Goal: Task Accomplishment & Management: Use online tool/utility

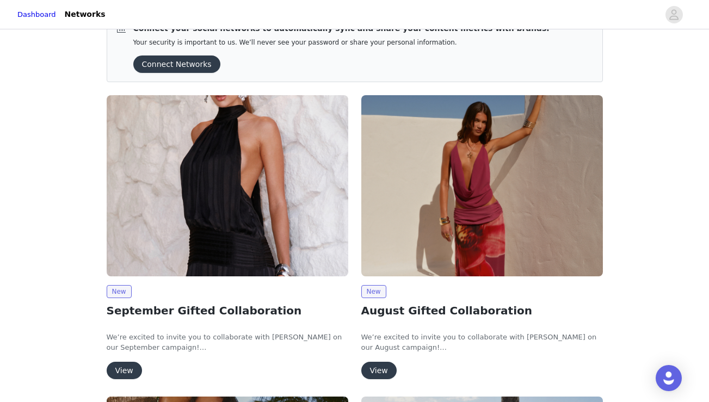
scroll to position [31, 0]
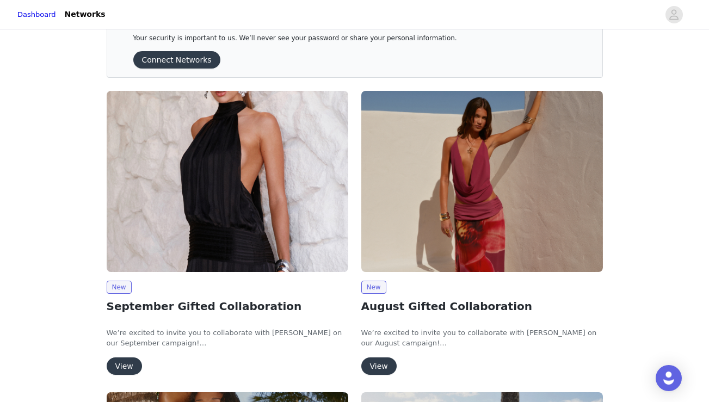
click at [126, 361] on button "View" at bounding box center [124, 365] width 35 height 17
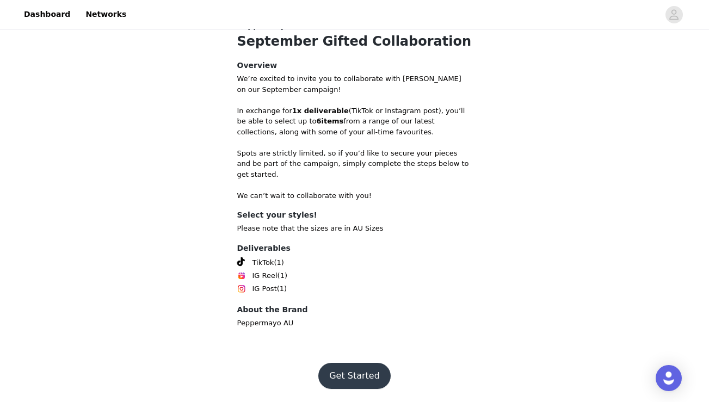
scroll to position [439, 0]
click at [355, 378] on button "Get Started" at bounding box center [354, 376] width 72 height 26
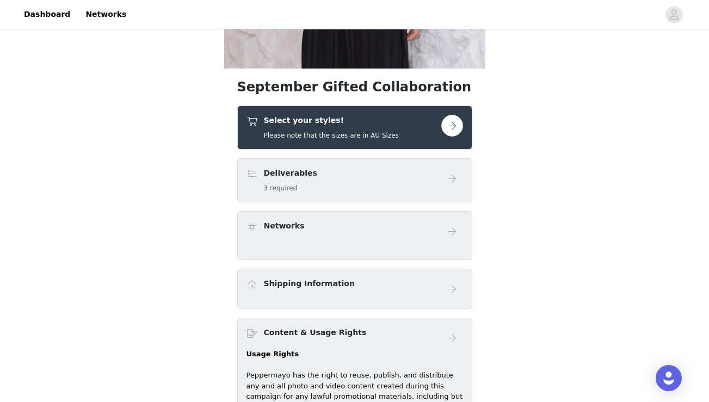
scroll to position [293, 0]
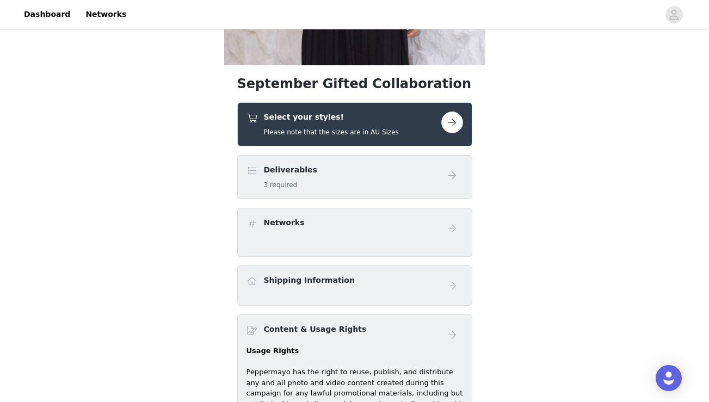
click at [448, 123] on button "button" at bounding box center [452, 123] width 22 height 22
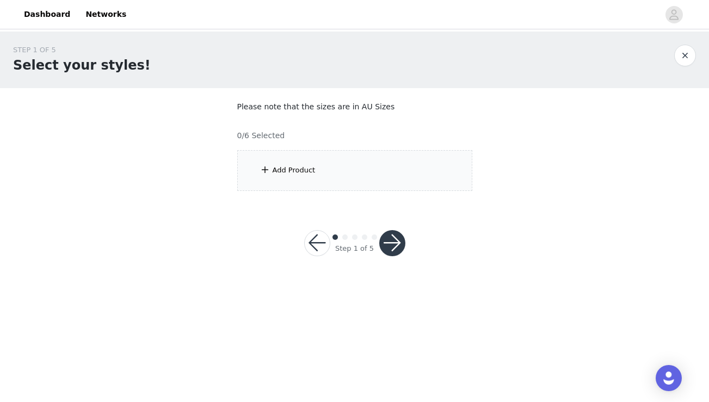
click at [295, 171] on div "Add Product" at bounding box center [294, 170] width 43 height 11
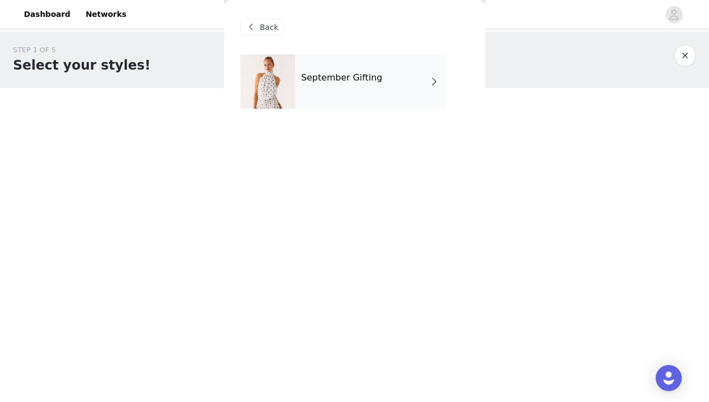
click at [343, 88] on div "September Gifting" at bounding box center [370, 81] width 151 height 54
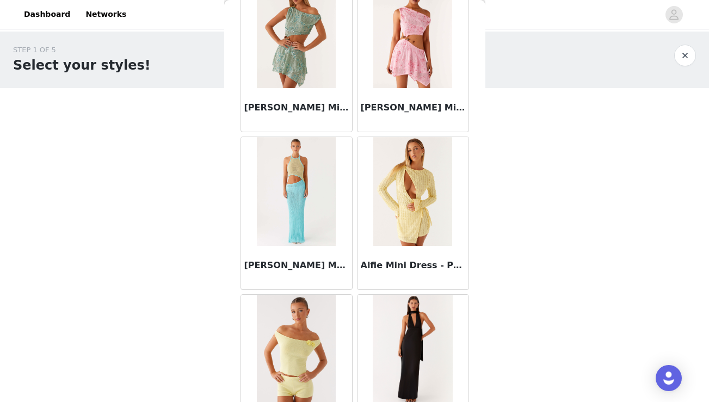
scroll to position [1263, 0]
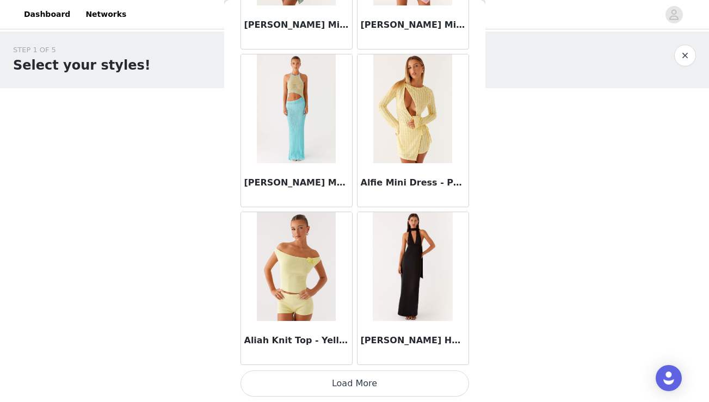
click at [378, 378] on button "Load More" at bounding box center [354, 384] width 229 height 26
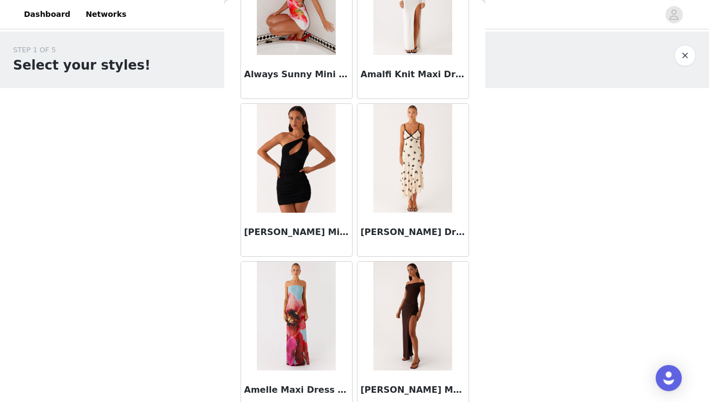
scroll to position [2841, 0]
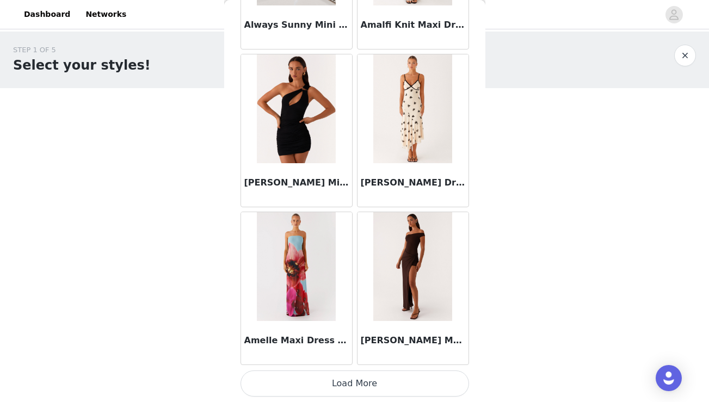
click at [362, 379] on button "Load More" at bounding box center [354, 384] width 229 height 26
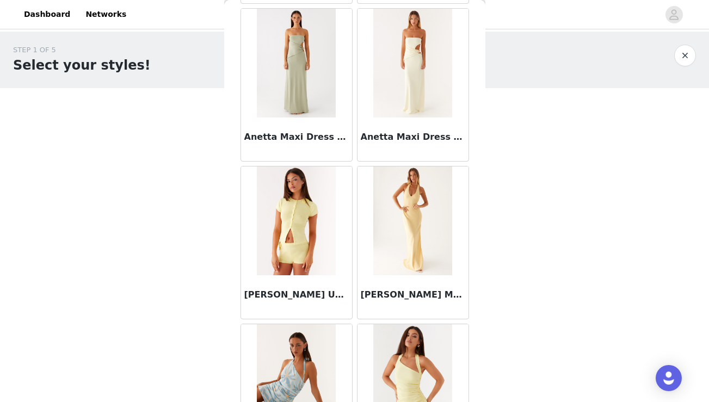
scroll to position [4418, 0]
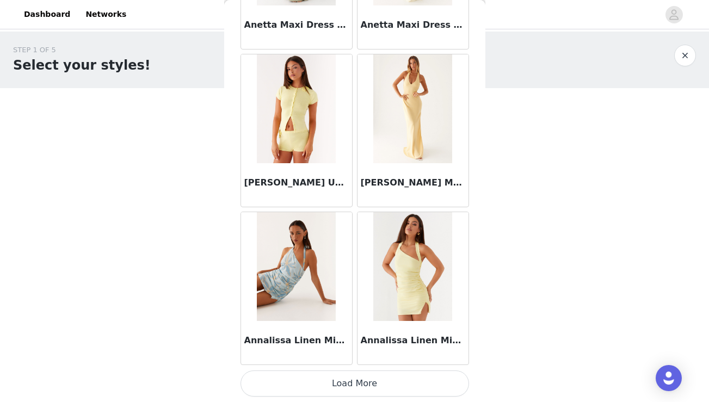
click at [365, 386] on button "Load More" at bounding box center [354, 384] width 229 height 26
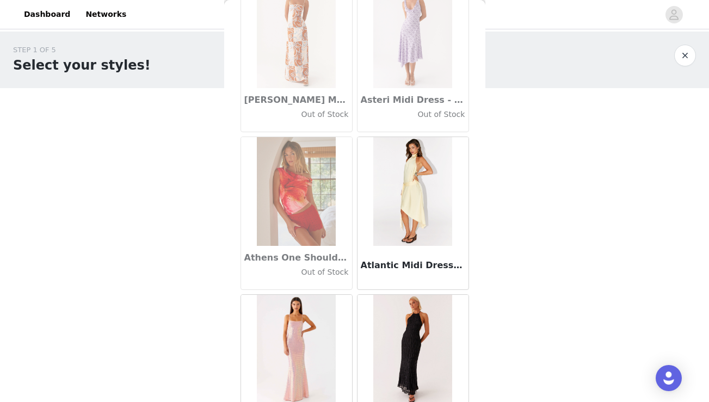
scroll to position [5996, 0]
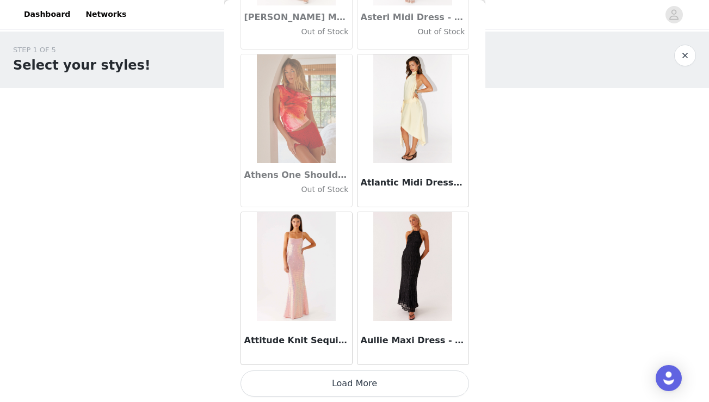
click at [368, 380] on button "Load More" at bounding box center [354, 384] width 229 height 26
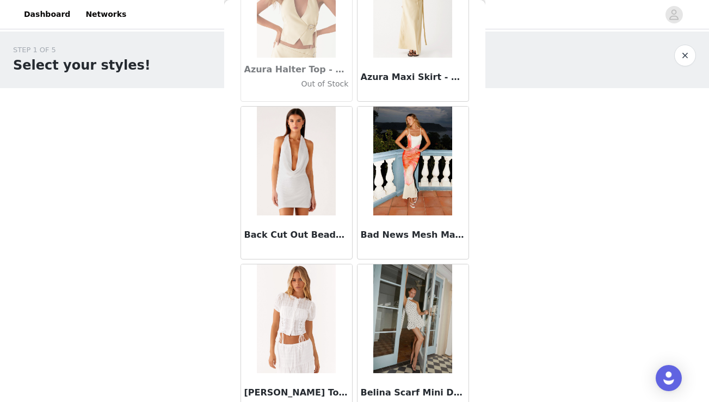
scroll to position [7574, 0]
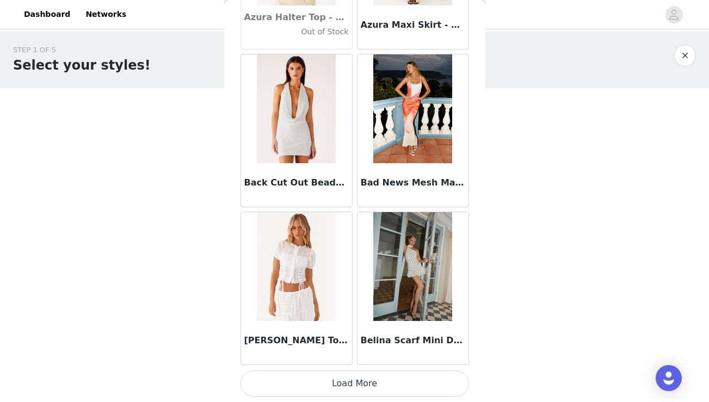
click at [356, 382] on button "Load More" at bounding box center [354, 384] width 229 height 26
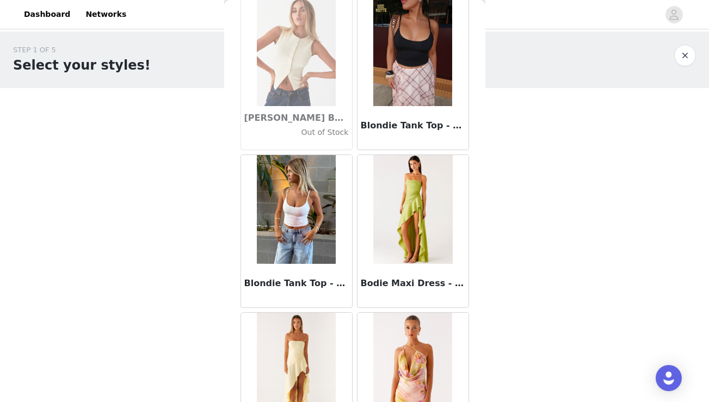
scroll to position [9152, 0]
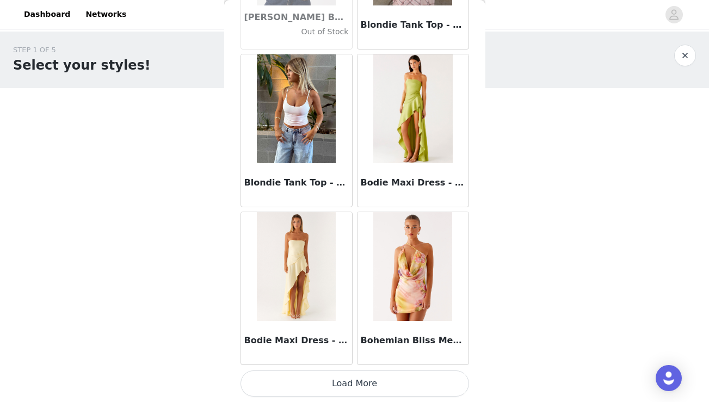
click at [343, 381] on button "Load More" at bounding box center [354, 384] width 229 height 26
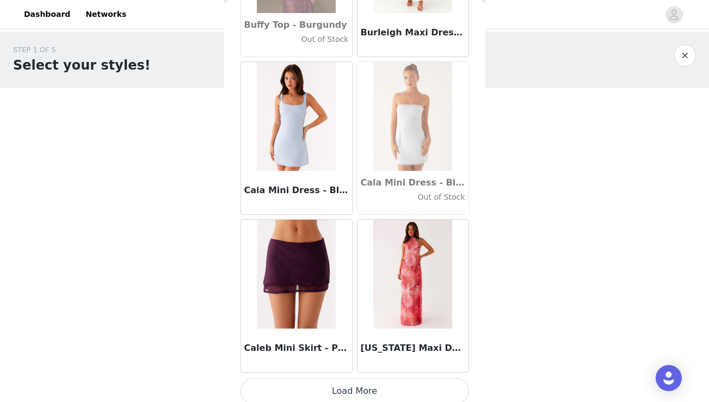
scroll to position [10730, 0]
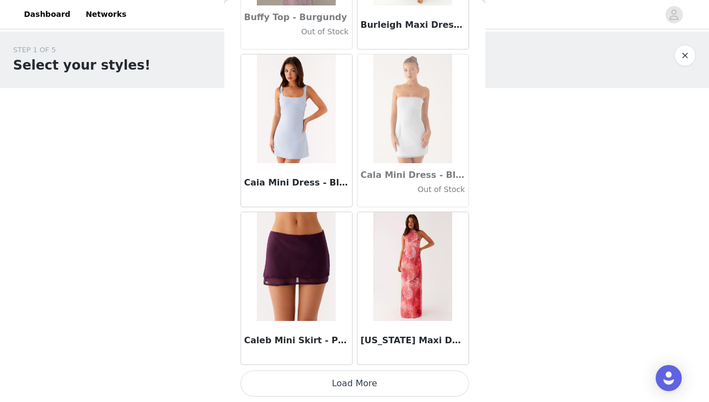
click at [346, 384] on button "Load More" at bounding box center [354, 384] width 229 height 26
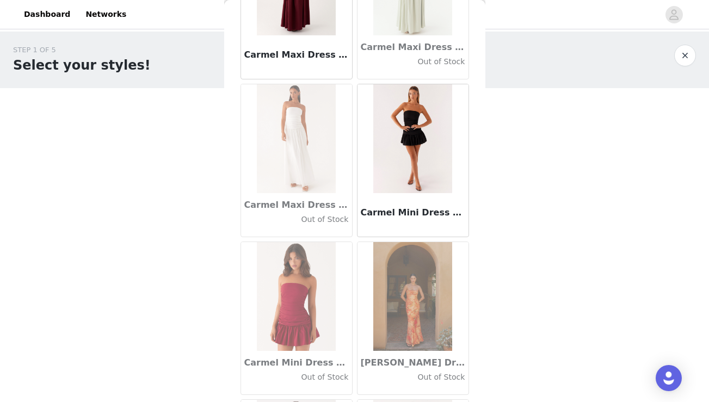
scroll to position [12308, 0]
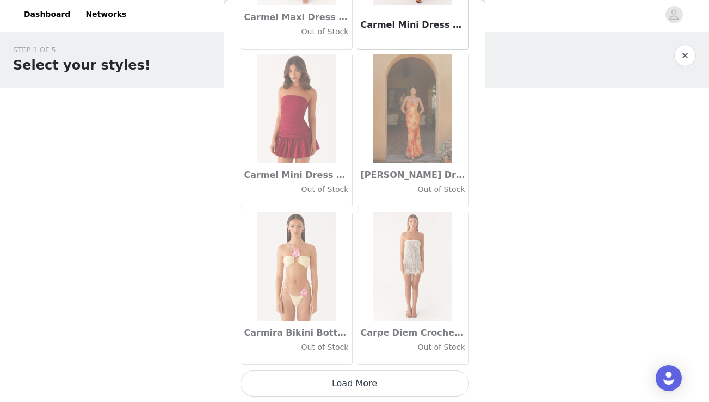
click at [349, 381] on button "Load More" at bounding box center [354, 384] width 229 height 26
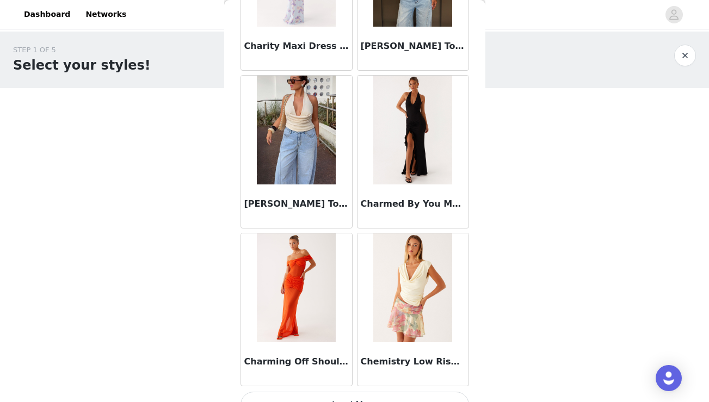
scroll to position [13886, 0]
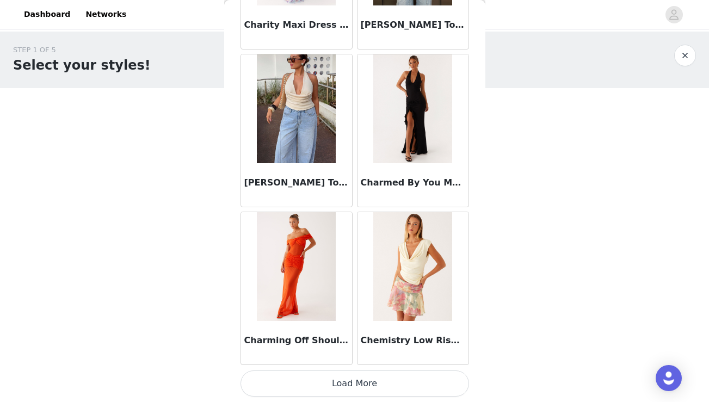
click at [352, 387] on button "Load More" at bounding box center [354, 384] width 229 height 26
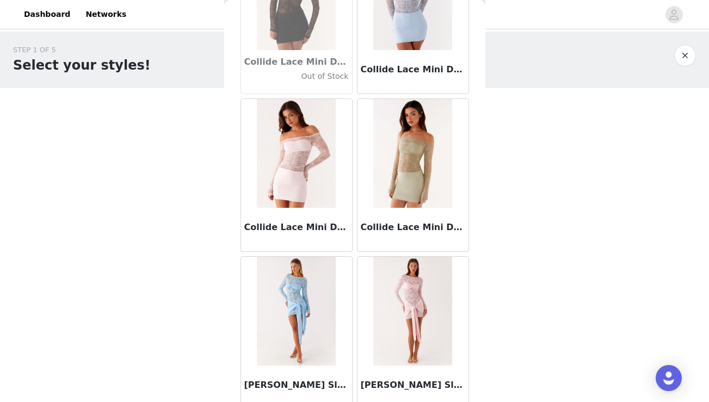
scroll to position [15463, 0]
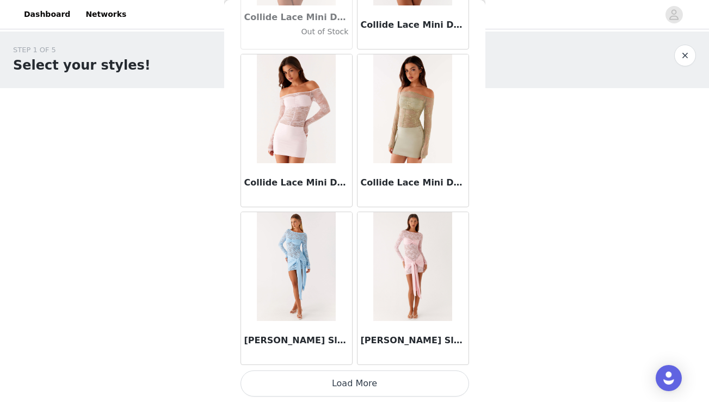
click at [351, 382] on button "Load More" at bounding box center [354, 384] width 229 height 26
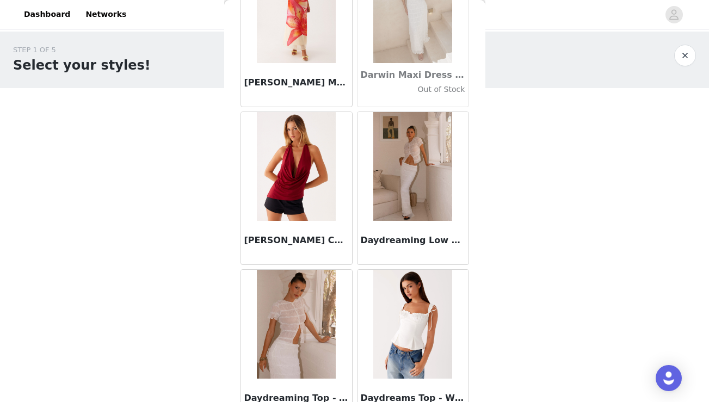
scroll to position [17041, 0]
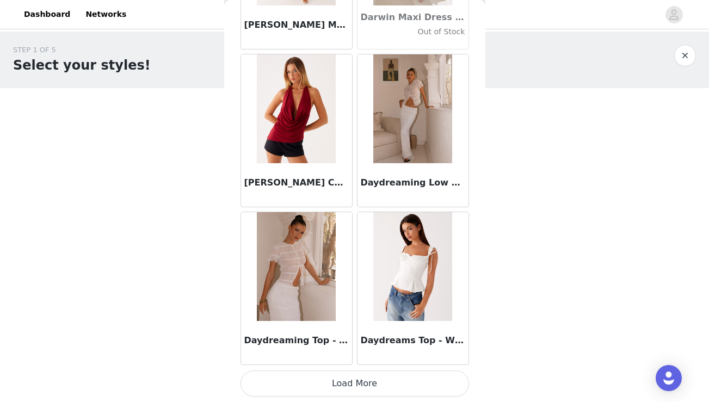
click at [353, 387] on button "Load More" at bounding box center [354, 384] width 229 height 26
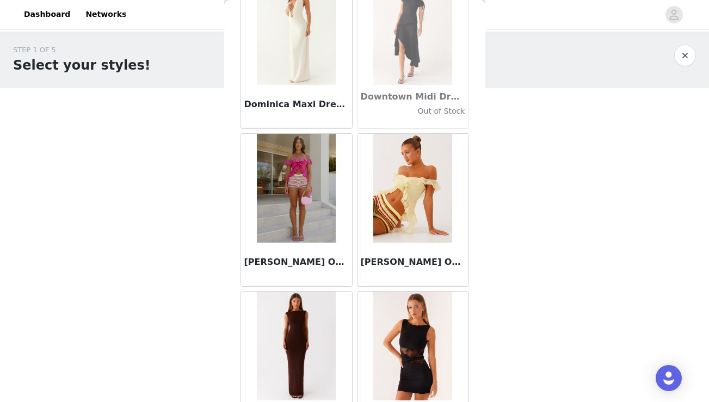
scroll to position [18619, 0]
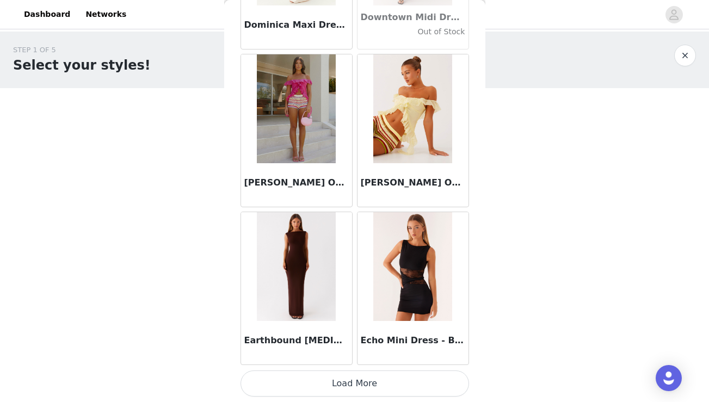
click at [365, 385] on button "Load More" at bounding box center [354, 384] width 229 height 26
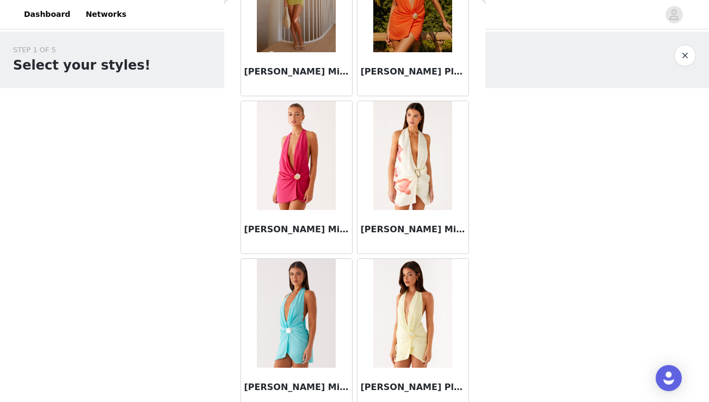
scroll to position [20197, 0]
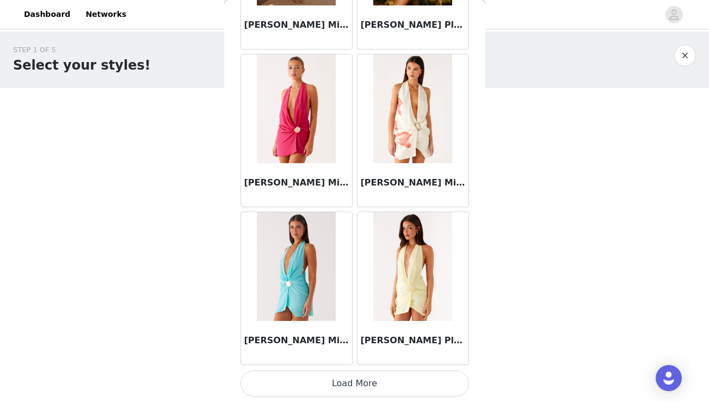
click at [356, 383] on button "Load More" at bounding box center [354, 384] width 229 height 26
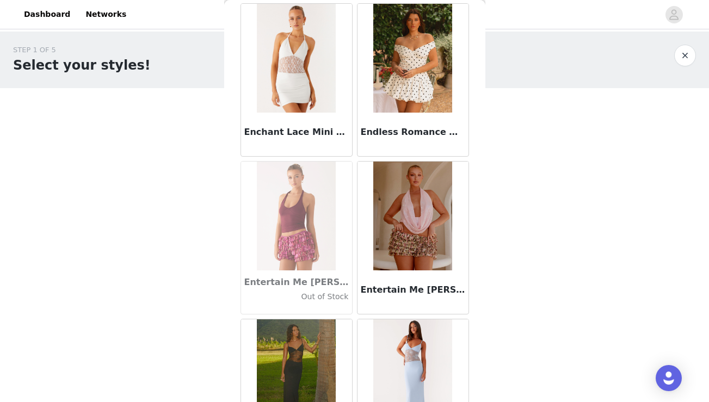
scroll to position [21775, 0]
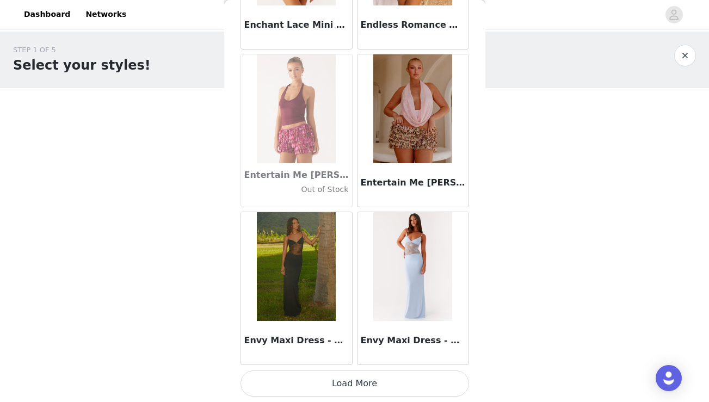
click at [365, 384] on button "Load More" at bounding box center [354, 384] width 229 height 26
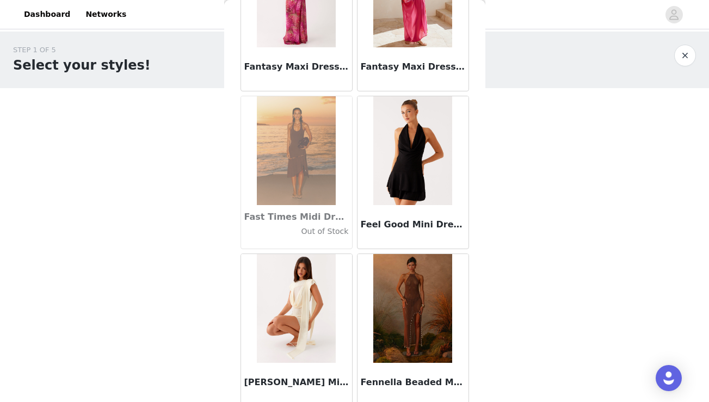
scroll to position [23353, 0]
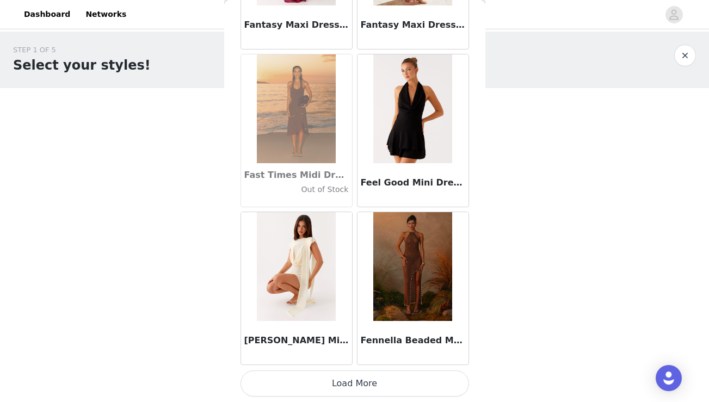
click at [350, 382] on button "Load More" at bounding box center [354, 384] width 229 height 26
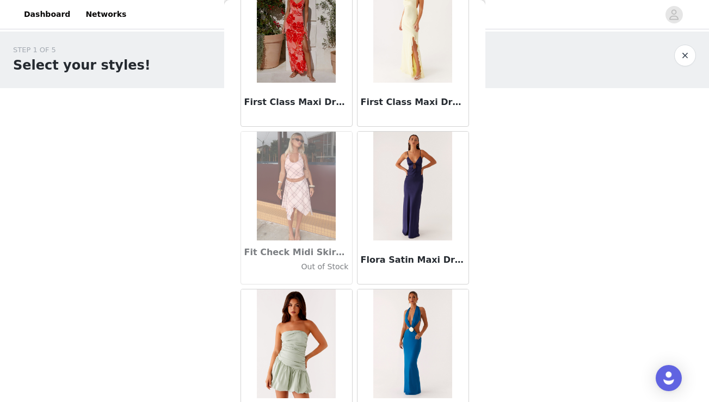
scroll to position [24930, 0]
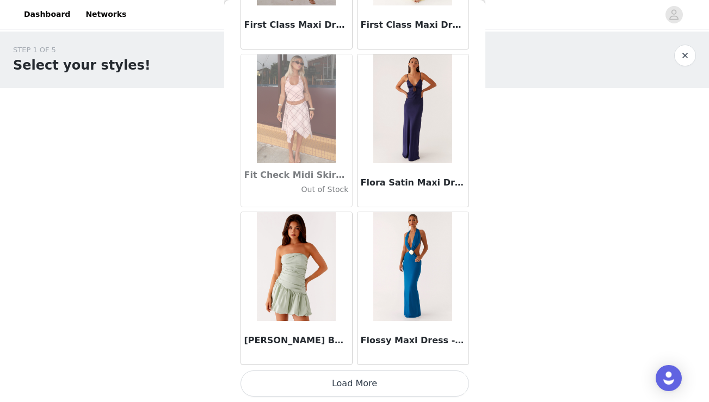
click at [340, 381] on button "Load More" at bounding box center [354, 384] width 229 height 26
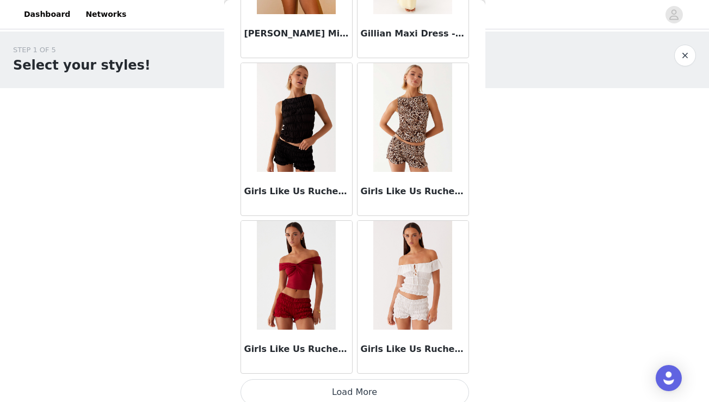
scroll to position [26508, 0]
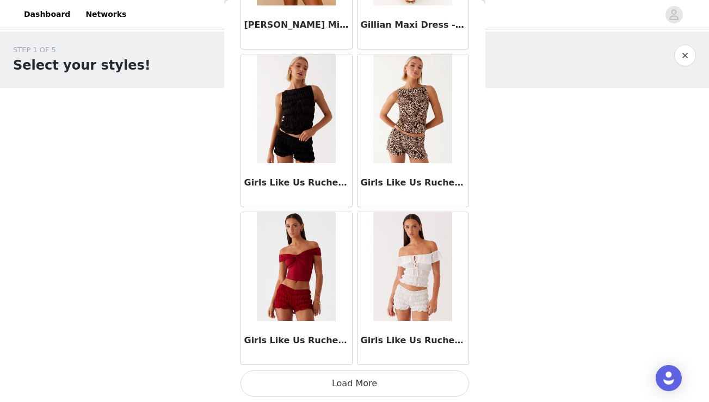
click at [342, 376] on button "Load More" at bounding box center [354, 384] width 229 height 26
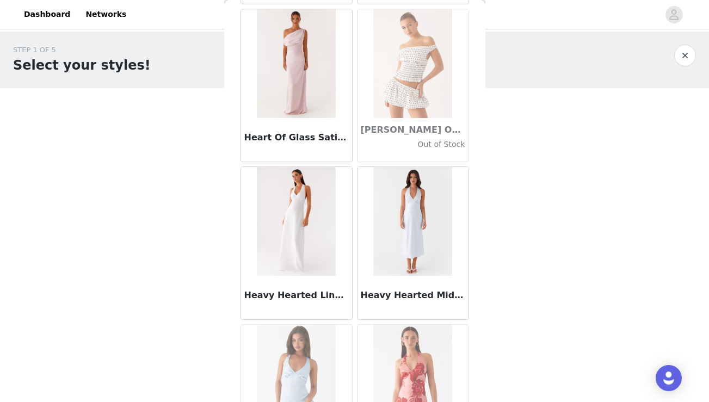
scroll to position [28086, 0]
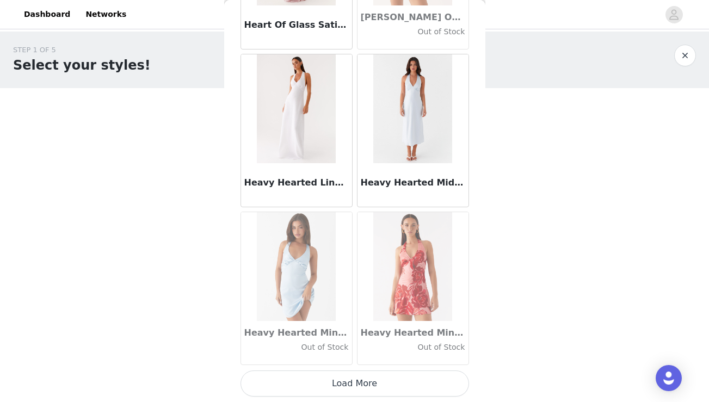
click at [356, 384] on button "Load More" at bounding box center [354, 384] width 229 height 26
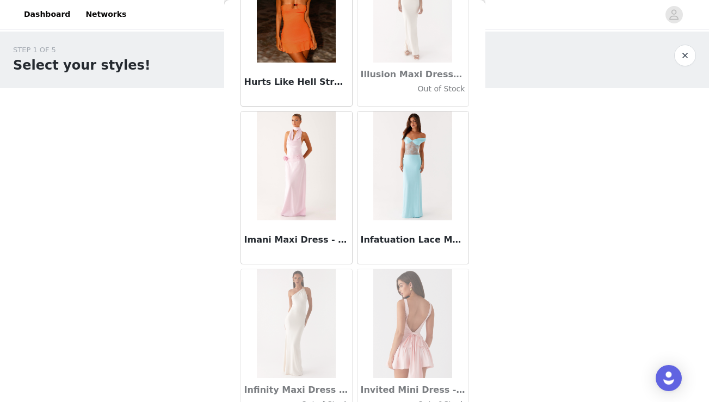
scroll to position [29664, 0]
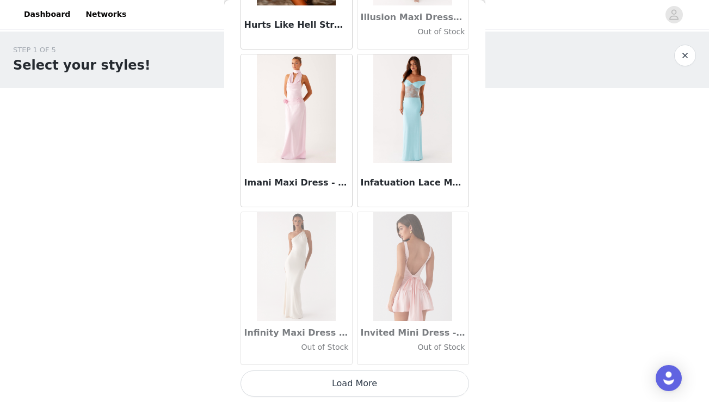
click at [362, 382] on button "Load More" at bounding box center [354, 384] width 229 height 26
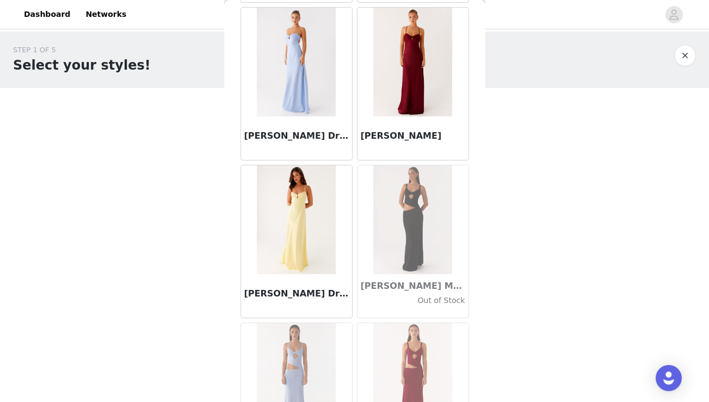
scroll to position [31242, 0]
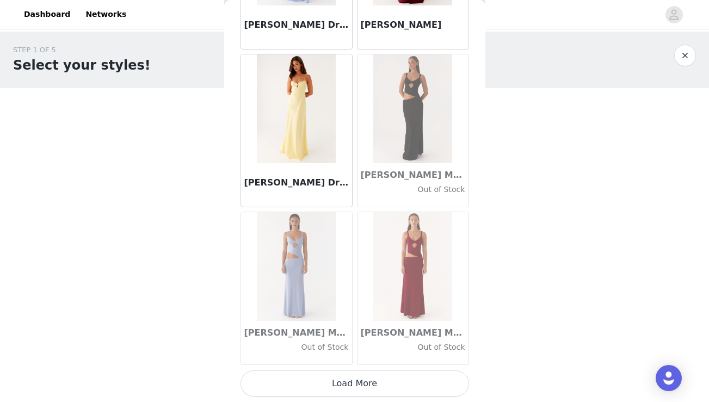
click at [347, 387] on button "Load More" at bounding box center [354, 384] width 229 height 26
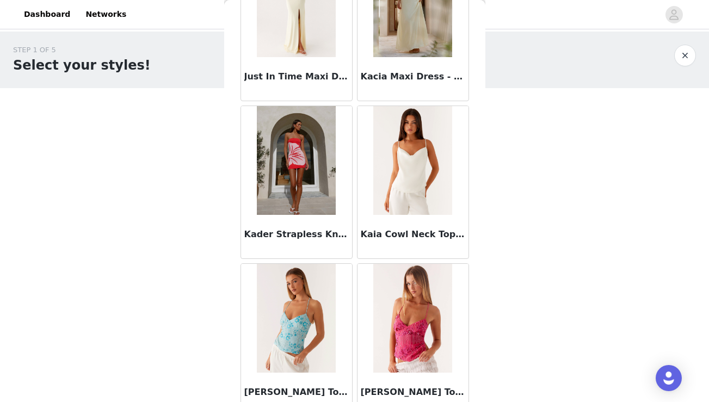
scroll to position [32820, 0]
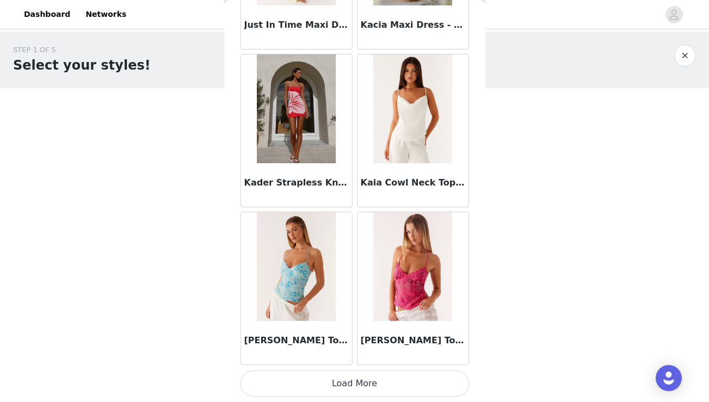
click at [344, 379] on button "Load More" at bounding box center [354, 384] width 229 height 26
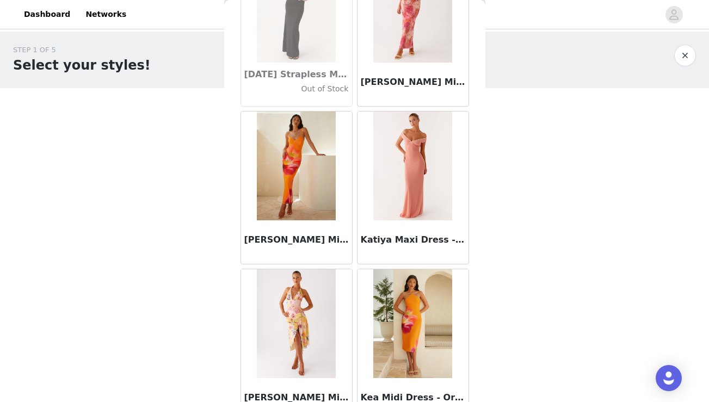
scroll to position [34397, 0]
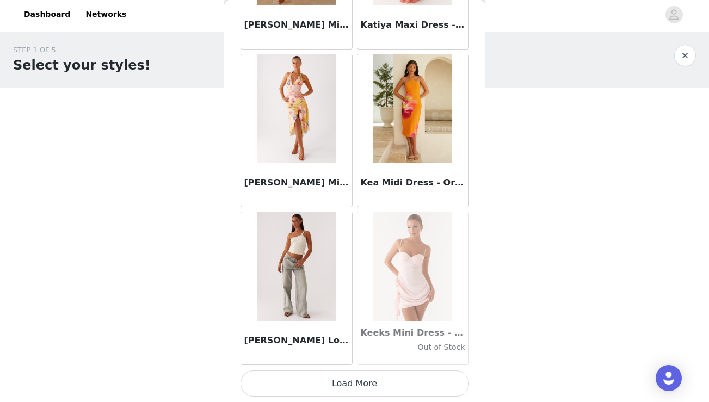
click at [332, 383] on button "Load More" at bounding box center [354, 384] width 229 height 26
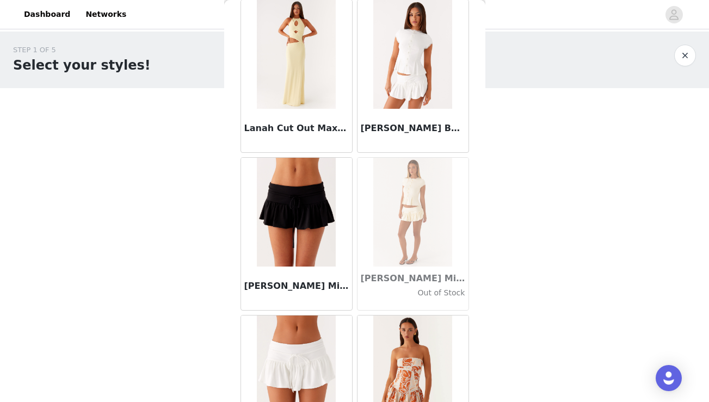
scroll to position [35975, 0]
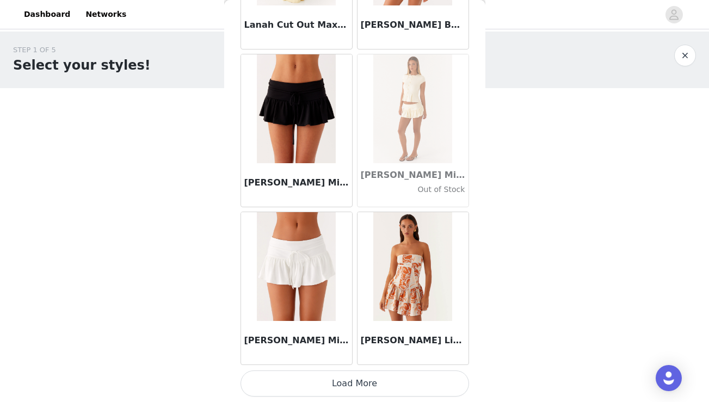
click at [332, 381] on button "Load More" at bounding box center [354, 384] width 229 height 26
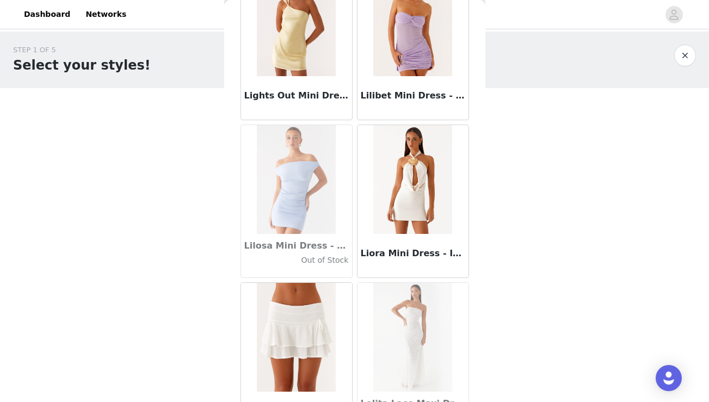
scroll to position [37553, 0]
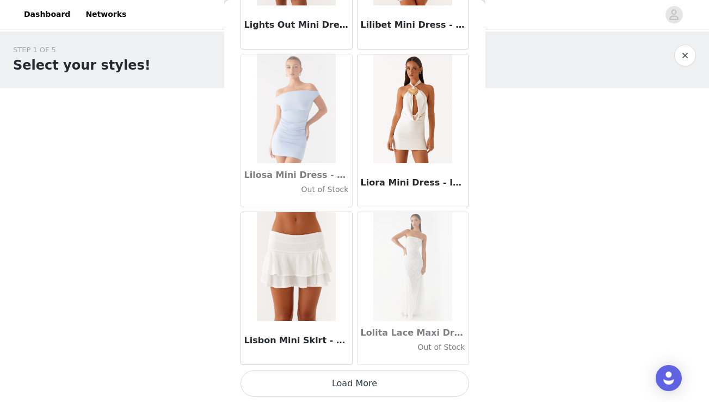
click at [341, 381] on button "Load More" at bounding box center [354, 384] width 229 height 26
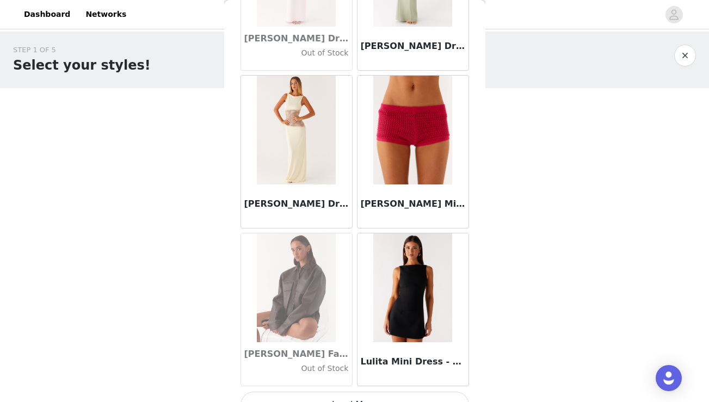
scroll to position [39131, 0]
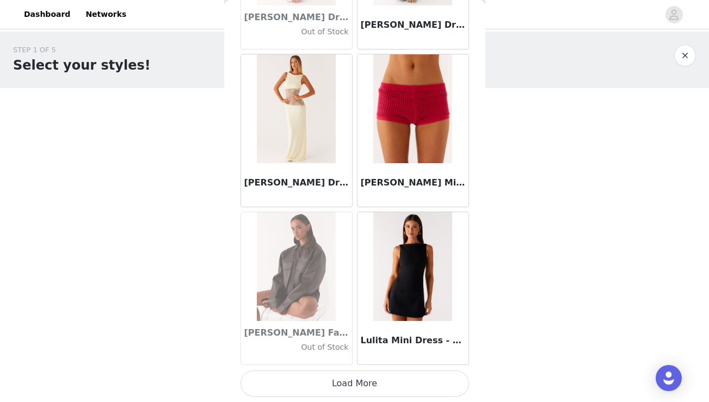
click at [364, 381] on button "Load More" at bounding box center [354, 384] width 229 height 26
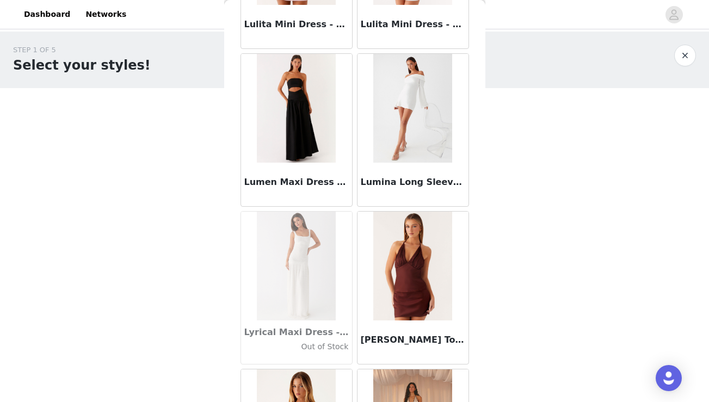
scroll to position [39607, 0]
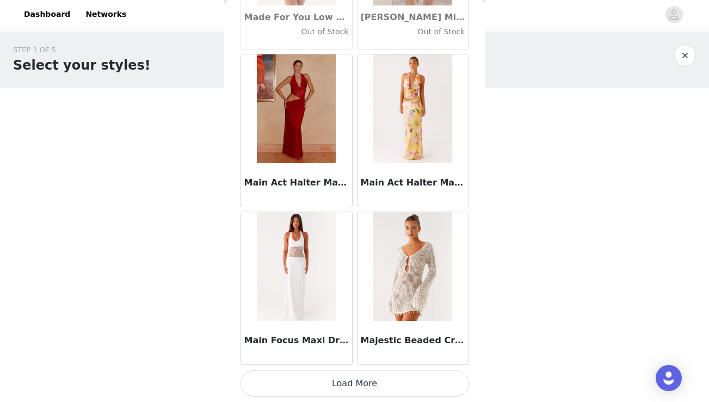
click at [352, 388] on button "Load More" at bounding box center [354, 384] width 229 height 26
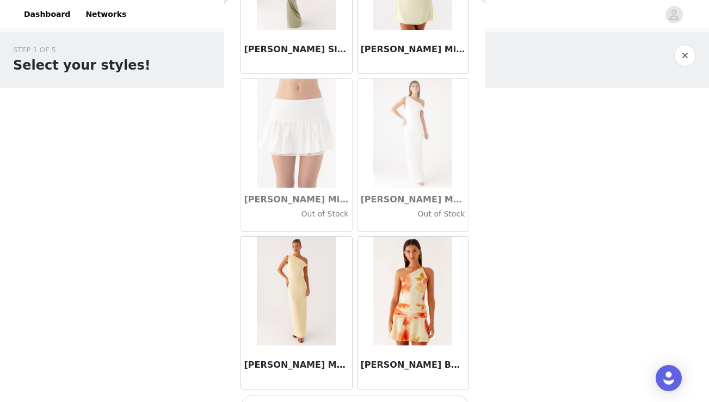
scroll to position [42287, 0]
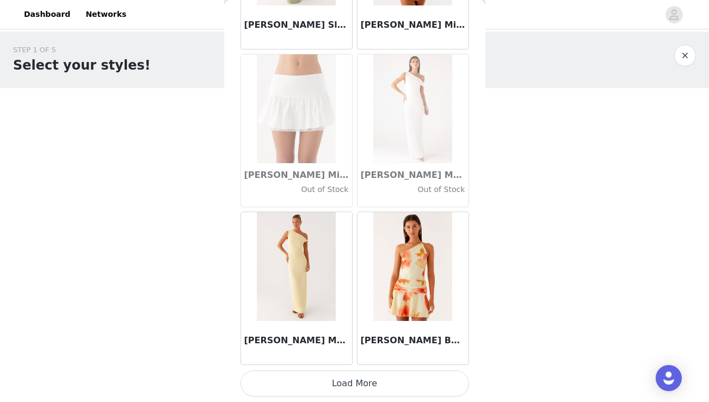
click at [351, 383] on button "Load More" at bounding box center [354, 384] width 229 height 26
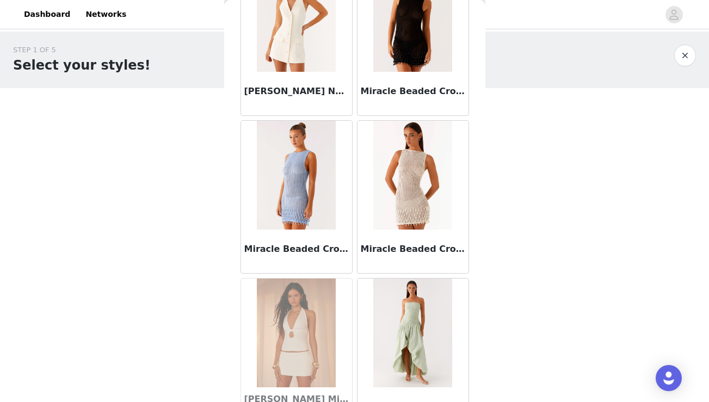
scroll to position [43864, 0]
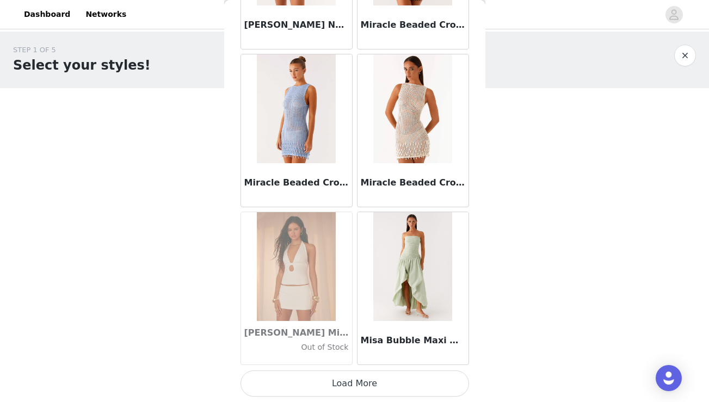
click at [379, 373] on button "Load More" at bounding box center [354, 384] width 229 height 26
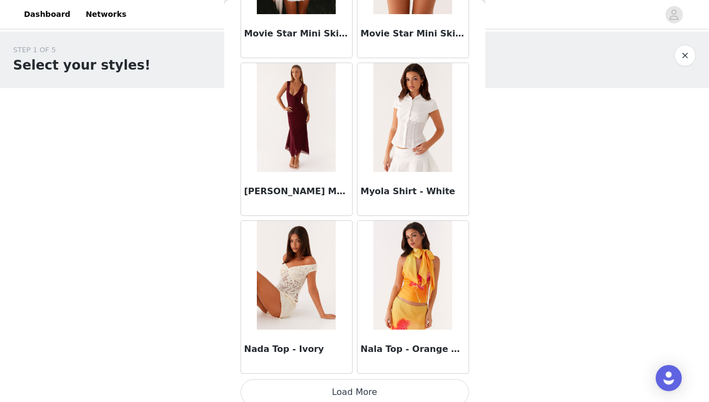
scroll to position [45442, 0]
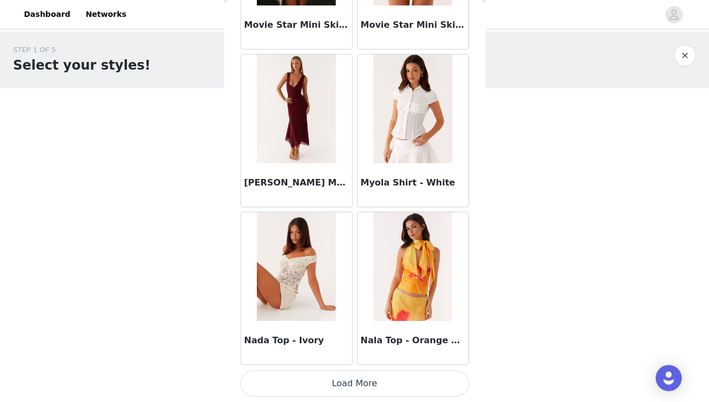
click at [361, 382] on button "Load More" at bounding box center [354, 384] width 229 height 26
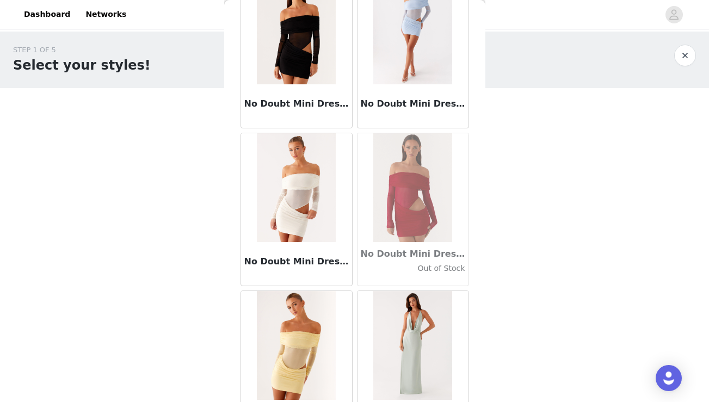
scroll to position [47020, 0]
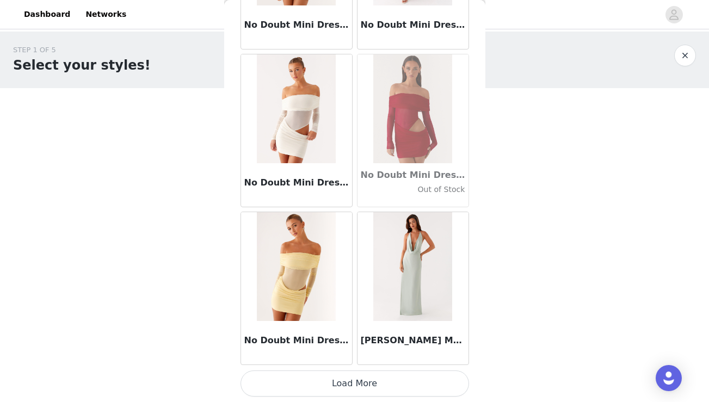
click at [349, 387] on button "Load More" at bounding box center [354, 384] width 229 height 26
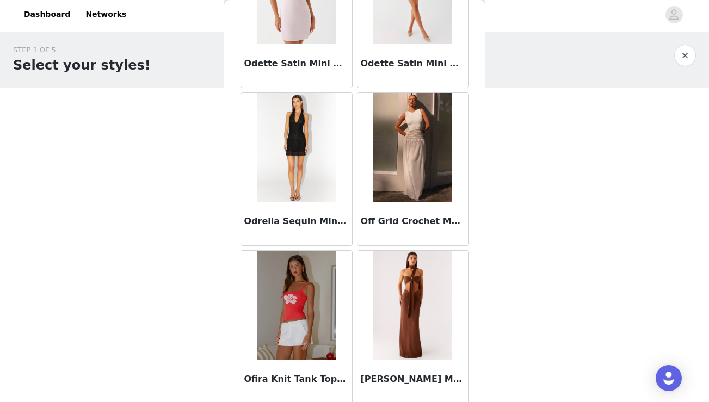
scroll to position [48598, 0]
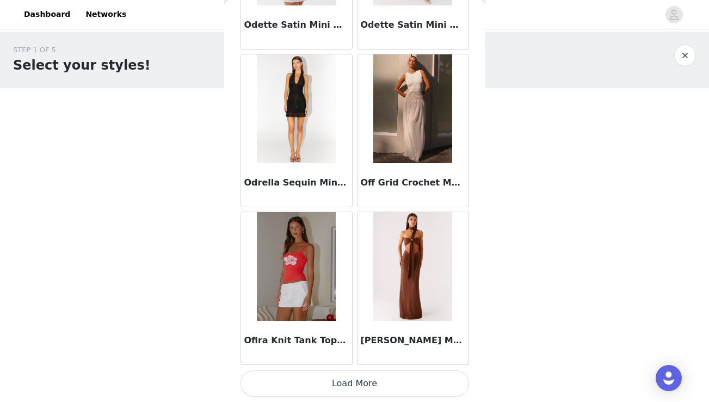
click at [330, 379] on button "Load More" at bounding box center [354, 384] width 229 height 26
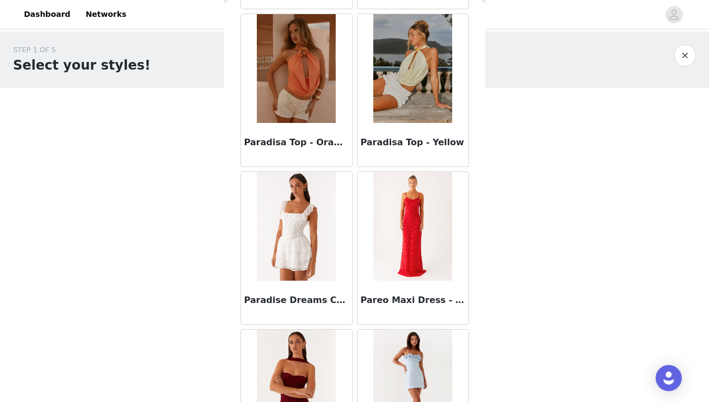
scroll to position [50176, 0]
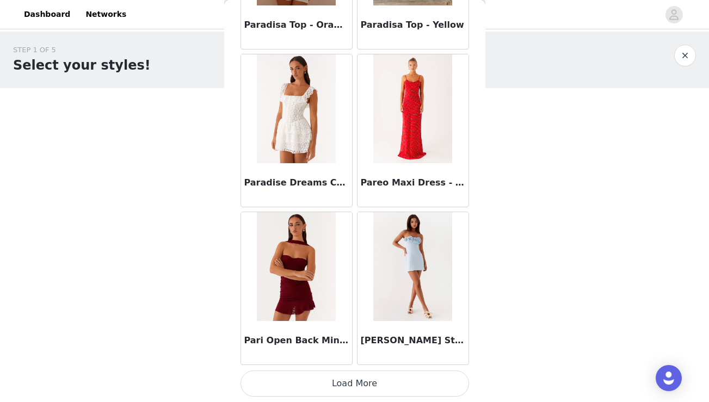
click at [332, 382] on button "Load More" at bounding box center [354, 384] width 229 height 26
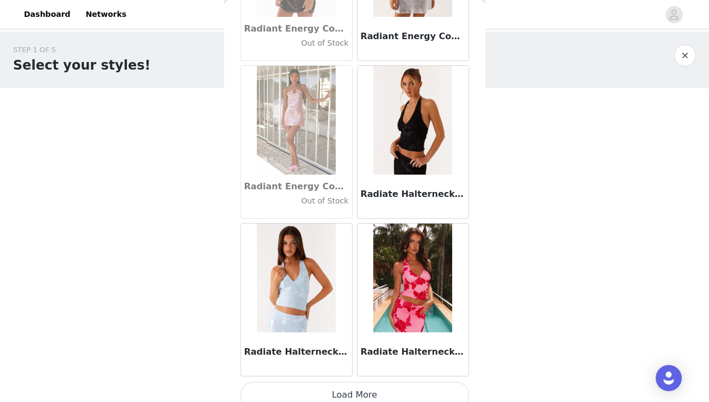
scroll to position [51754, 0]
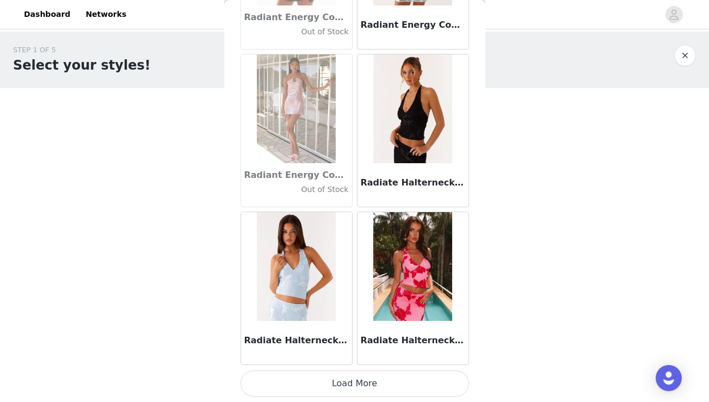
click at [362, 383] on button "Load More" at bounding box center [354, 384] width 229 height 26
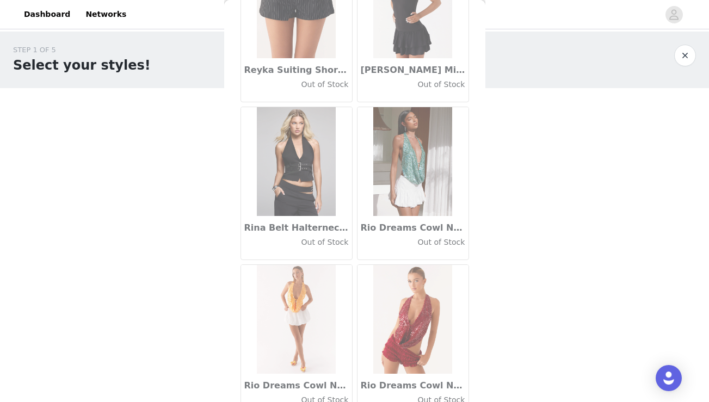
scroll to position [53331, 0]
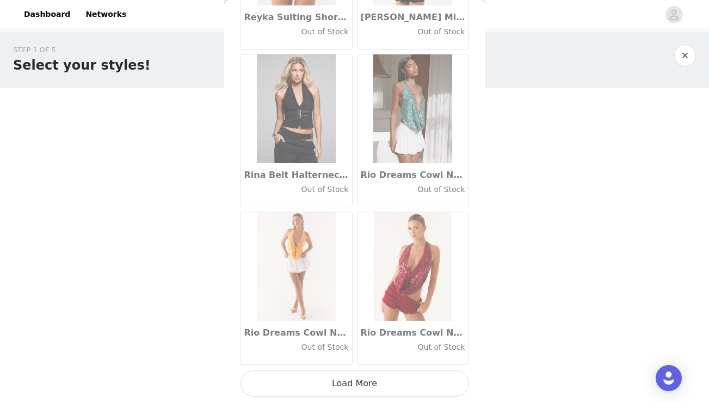
click at [349, 379] on button "Load More" at bounding box center [354, 384] width 229 height 26
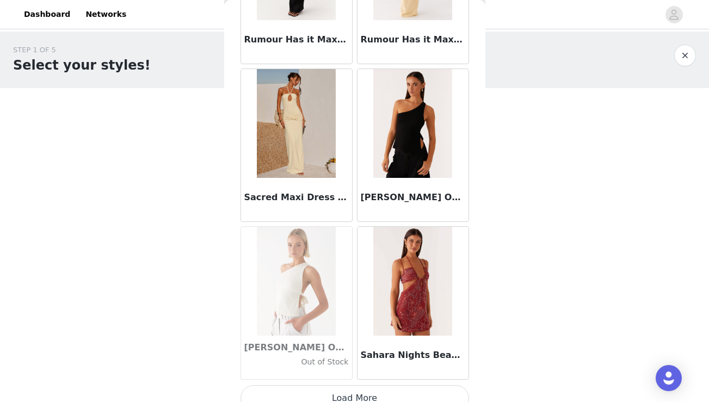
scroll to position [54909, 0]
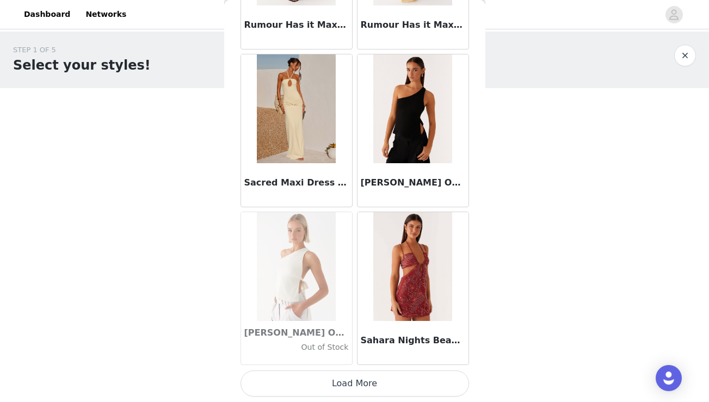
click at [363, 384] on button "Load More" at bounding box center [354, 384] width 229 height 26
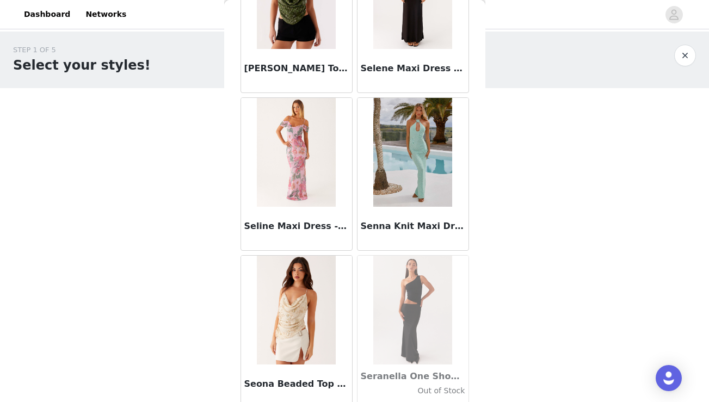
scroll to position [56487, 0]
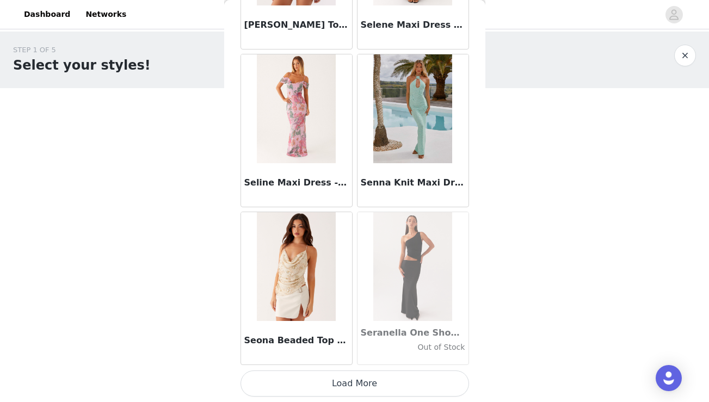
click at [357, 391] on button "Load More" at bounding box center [354, 384] width 229 height 26
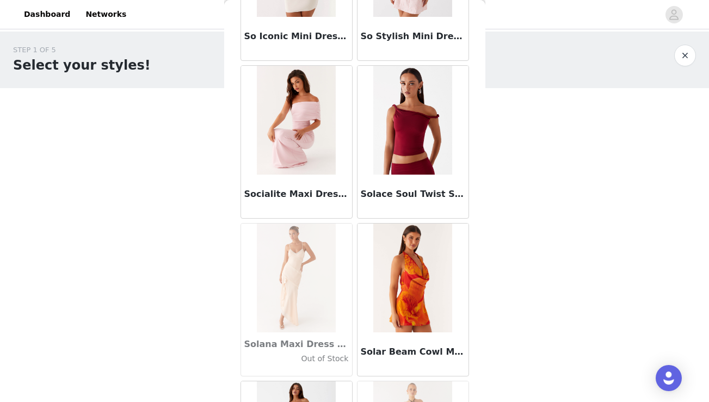
scroll to position [58065, 0]
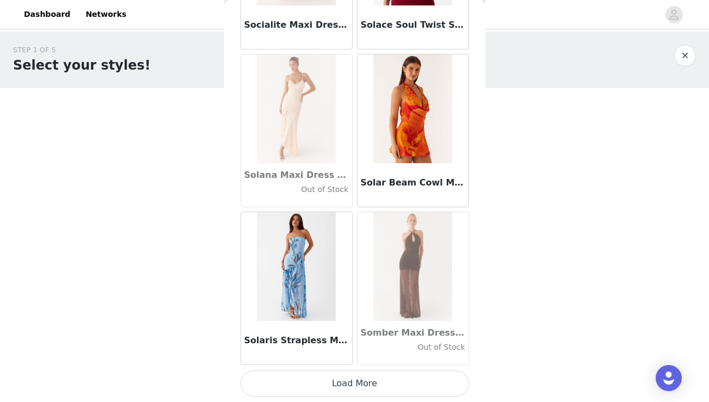
click at [363, 382] on button "Load More" at bounding box center [354, 384] width 229 height 26
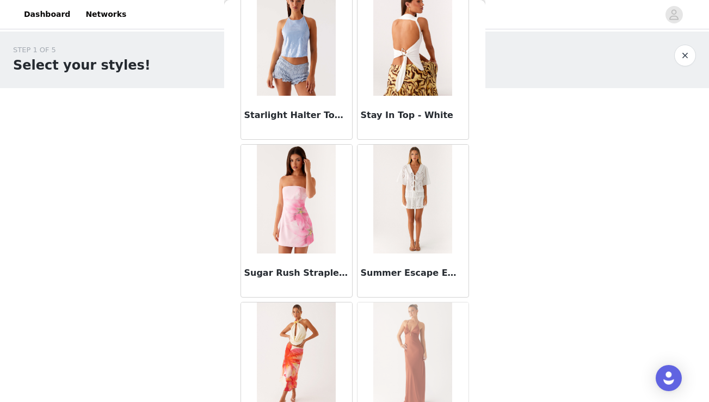
scroll to position [59643, 0]
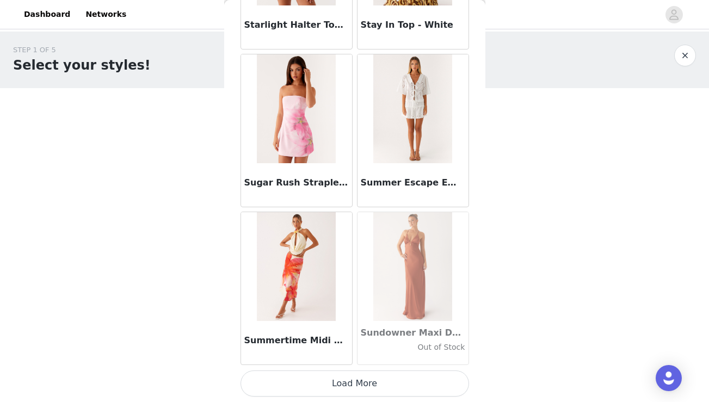
click at [356, 379] on button "Load More" at bounding box center [354, 384] width 229 height 26
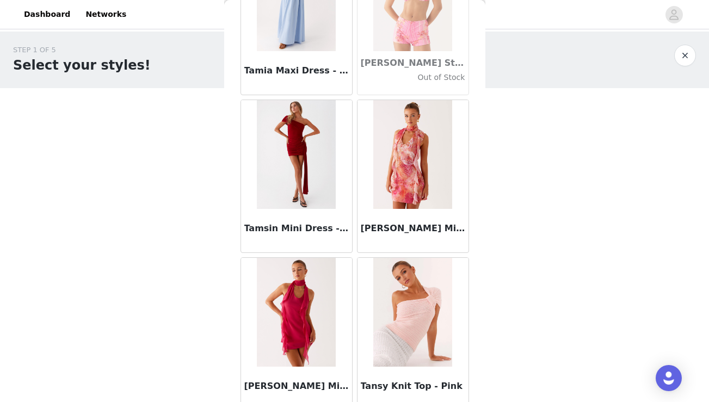
scroll to position [61221, 0]
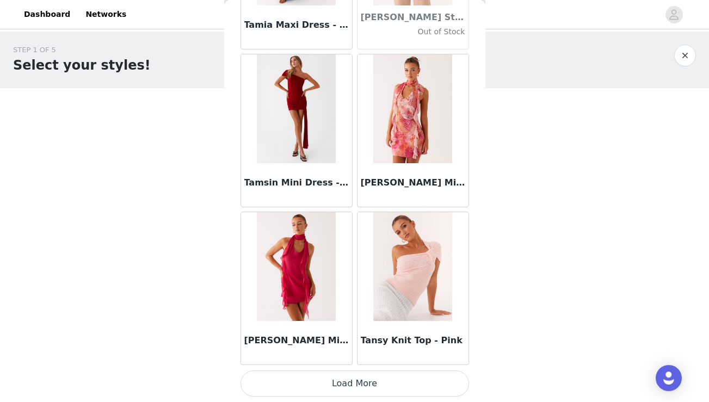
click at [356, 384] on button "Load More" at bounding box center [354, 384] width 229 height 26
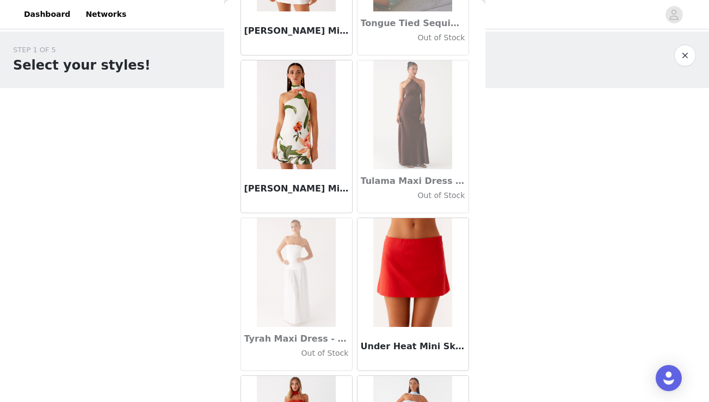
scroll to position [62799, 0]
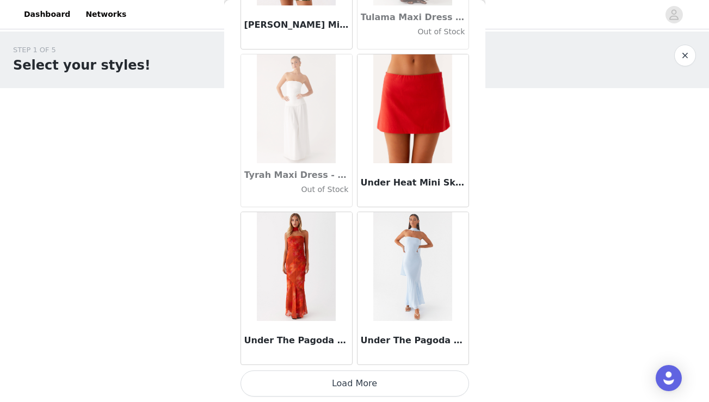
click at [356, 381] on button "Load More" at bounding box center [354, 384] width 229 height 26
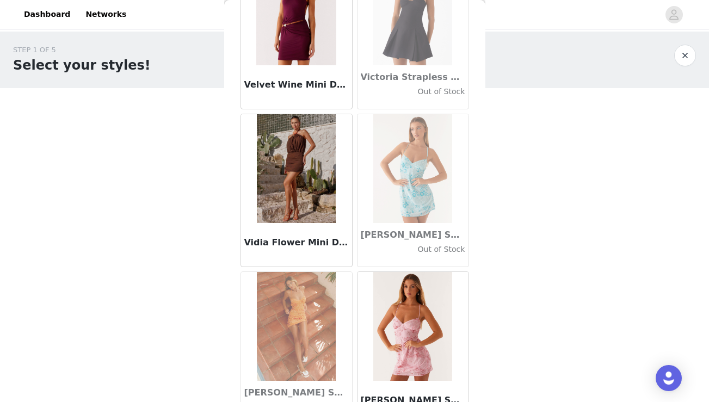
scroll to position [64376, 0]
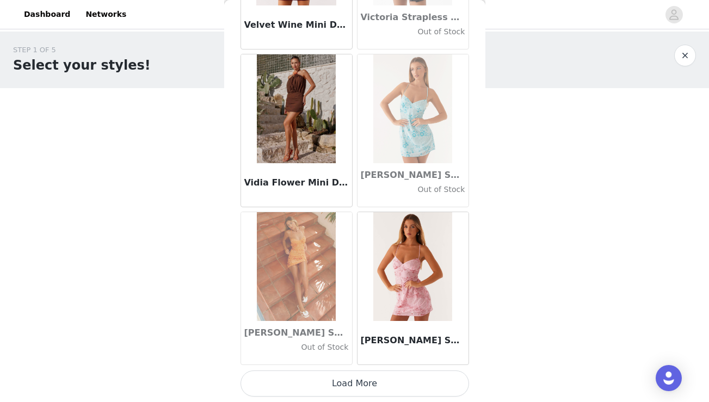
click at [351, 378] on button "Load More" at bounding box center [354, 384] width 229 height 26
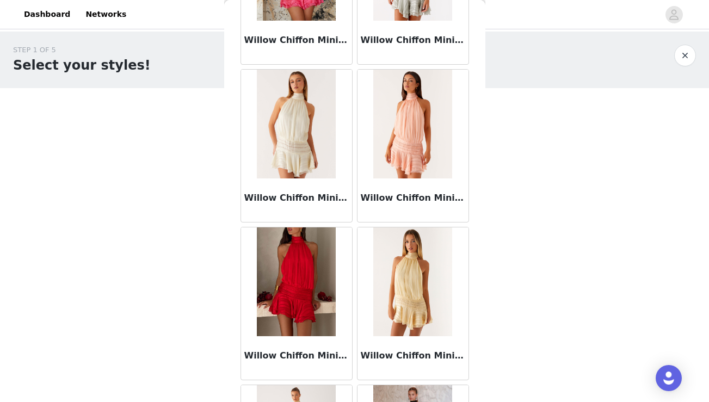
scroll to position [65625, 0]
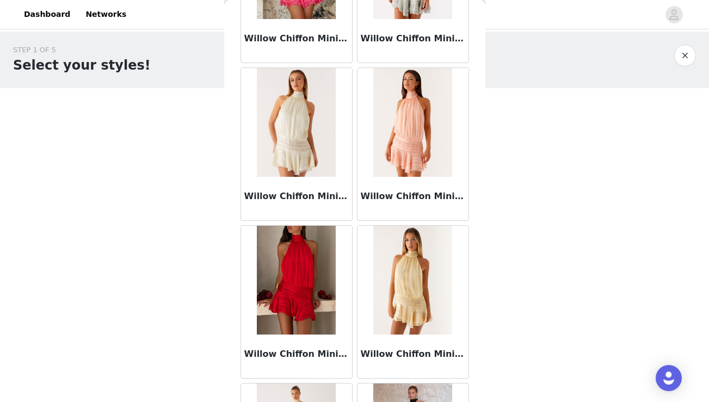
click at [405, 299] on img at bounding box center [412, 280] width 79 height 109
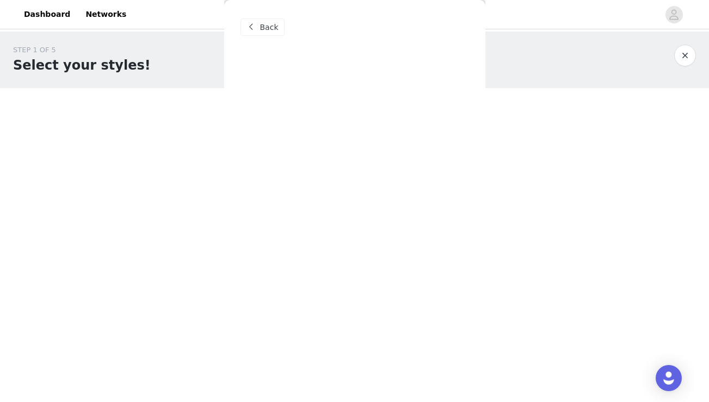
scroll to position [0, 0]
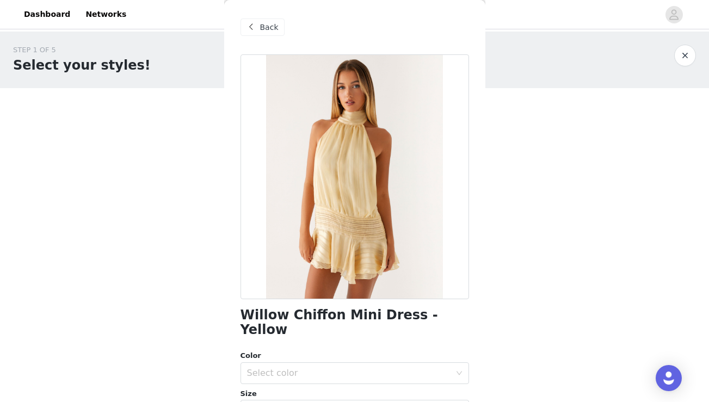
click at [254, 28] on span at bounding box center [251, 27] width 13 height 13
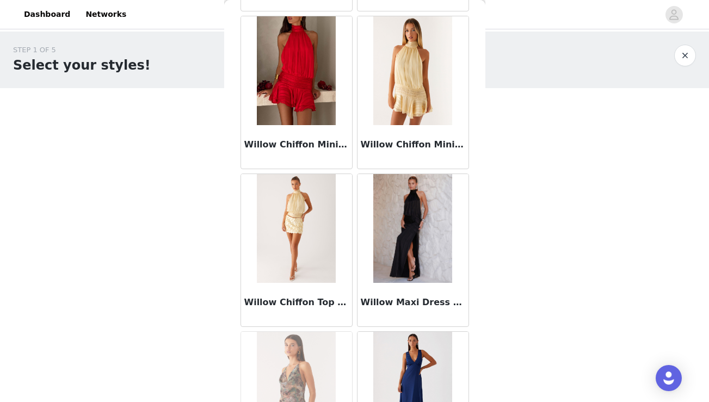
scroll to position [65954, 0]
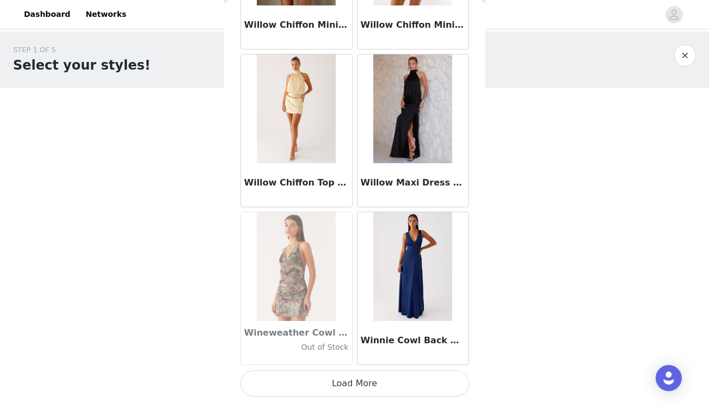
click at [360, 385] on button "Load More" at bounding box center [354, 384] width 229 height 26
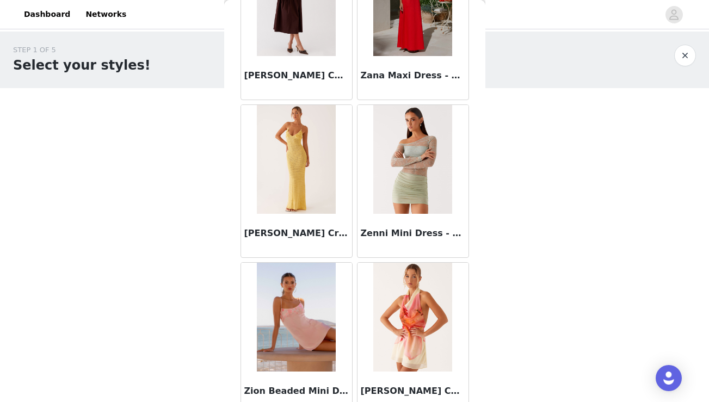
scroll to position [66852, 0]
